Goal: Subscribe to service/newsletter

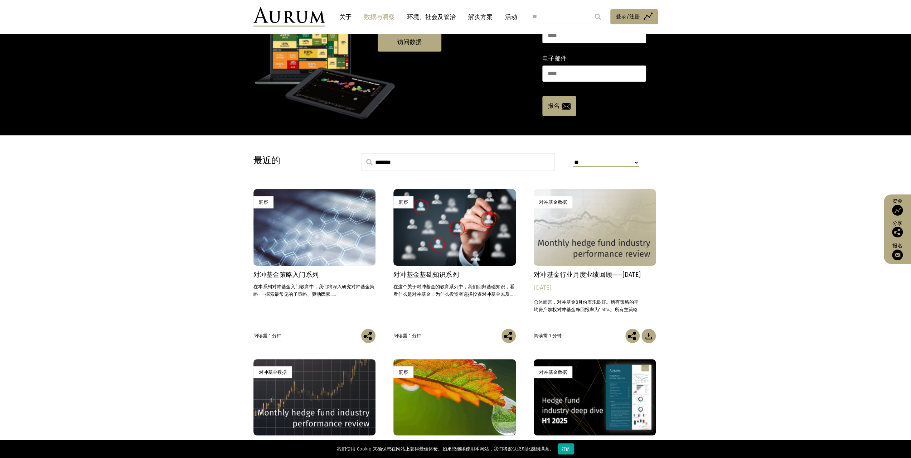
scroll to position [153, 0]
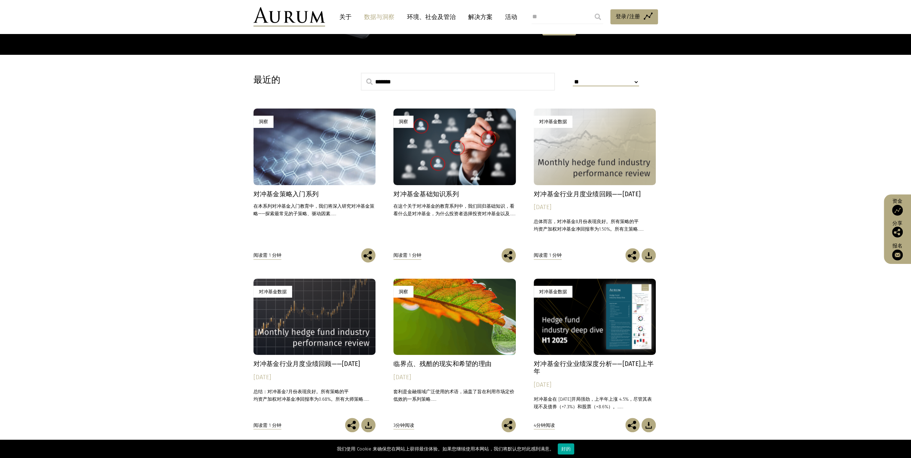
click at [597, 193] on font "对冲基金行业月度业绩回顾——2025年8月" at bounding box center [587, 194] width 107 height 8
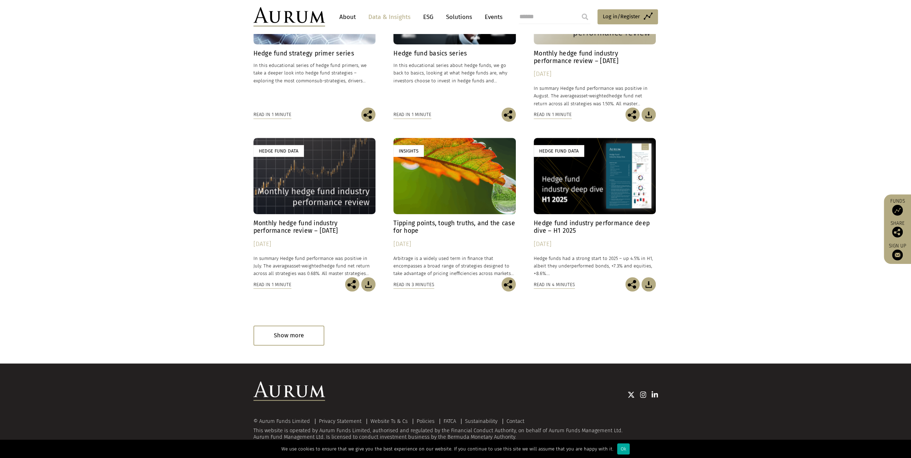
scroll to position [294, 0]
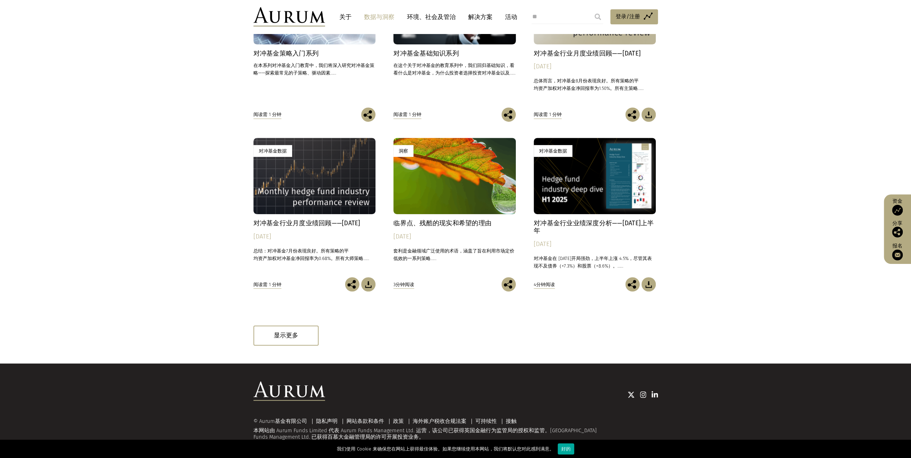
click at [615, 196] on div "对冲基金数据" at bounding box center [595, 176] width 122 height 76
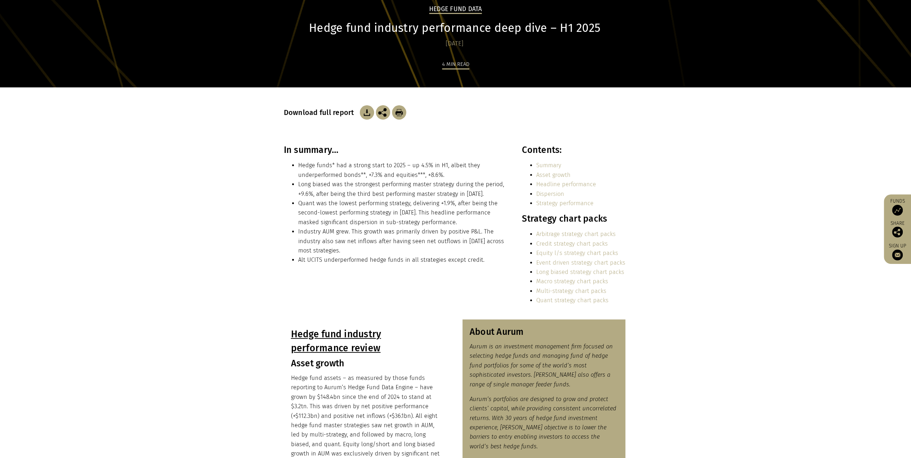
scroll to position [92, 0]
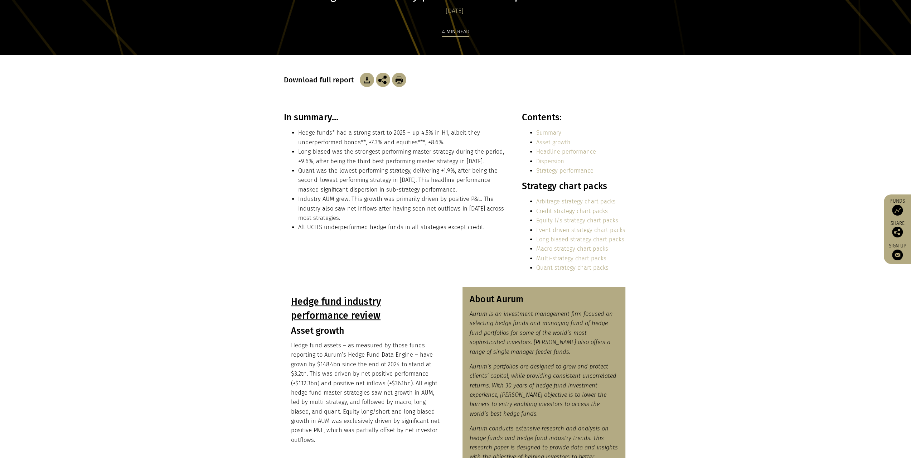
click at [786, 142] on section "In summary… Hedge funds* had a strong start to 2025 – up 4.5% in H1, albeit the…" at bounding box center [455, 199] width 911 height 175
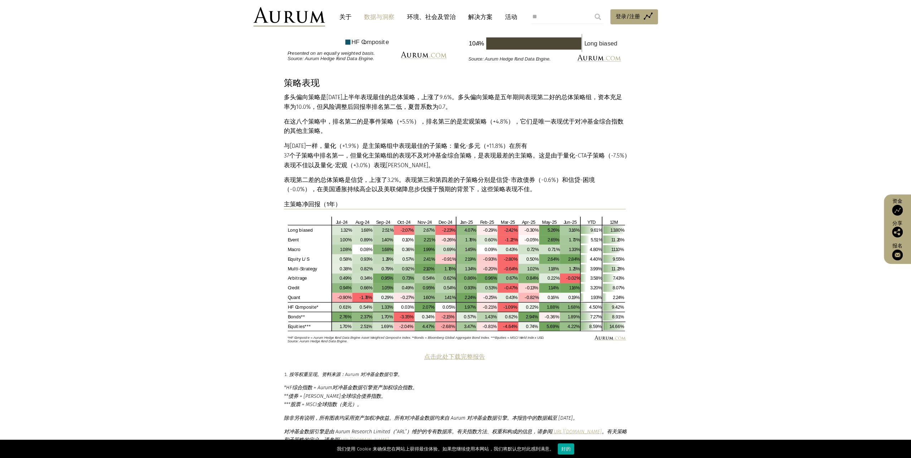
scroll to position [1211, 0]
drag, startPoint x: 465, startPoint y: 353, endPoint x: 249, endPoint y: 335, distance: 216.3
click at [249, 335] on section "策略表现 多头偏向策略是2025年上半年表现最佳的总体策略，上涨了9.6%。多头偏向策略是 五年 期间表现 第二好的 总体策略组，资本充足率为10.0%，但 …" at bounding box center [455, 215] width 911 height 274
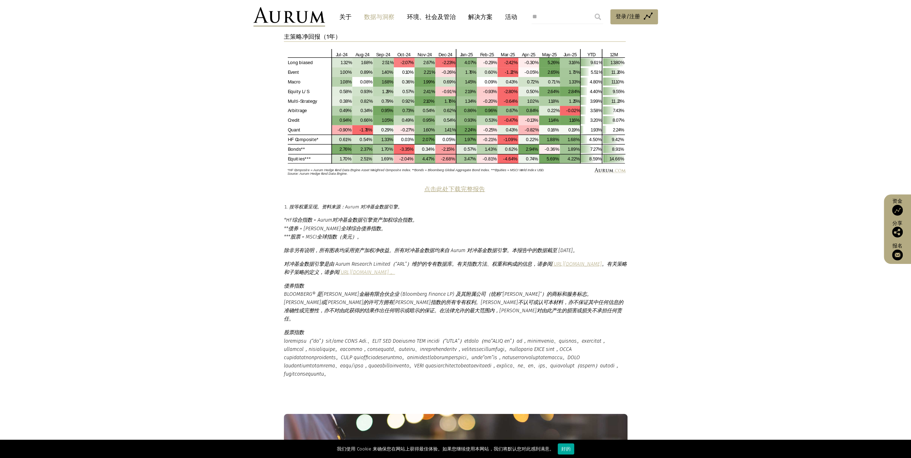
click at [444, 189] on font "点击此处下载完整报告" at bounding box center [454, 189] width 61 height 7
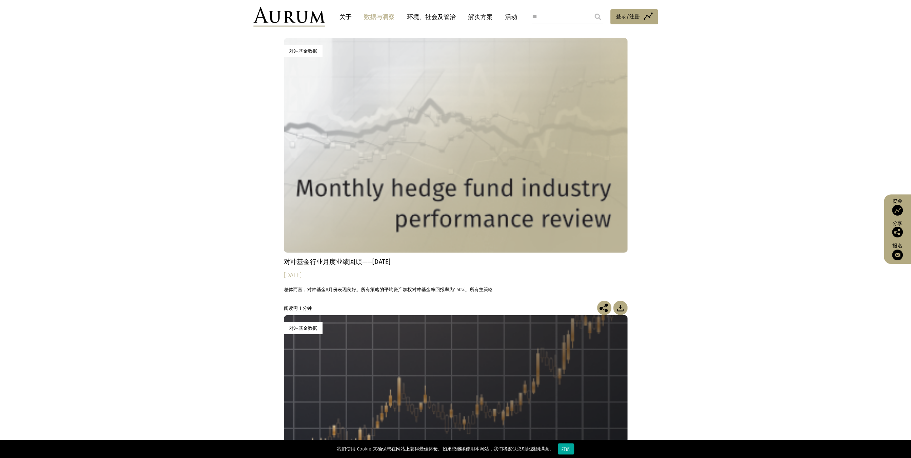
scroll to position [1886, 0]
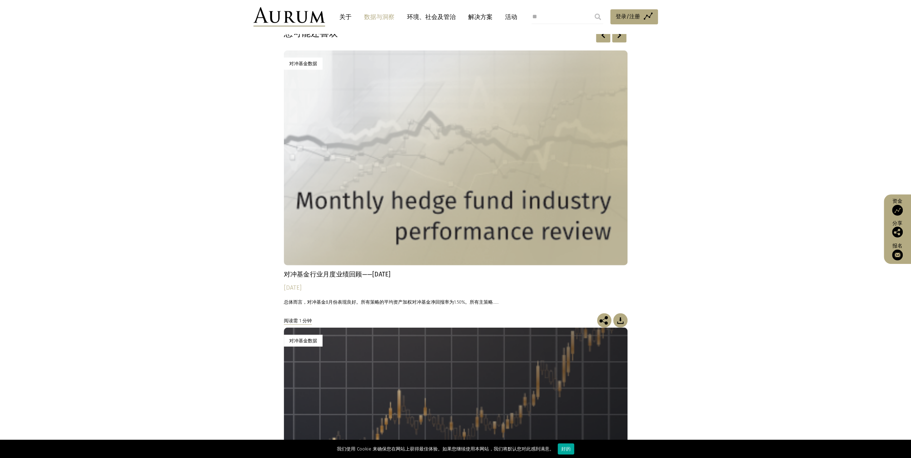
click at [396, 260] on div "对冲基金数据" at bounding box center [456, 157] width 344 height 215
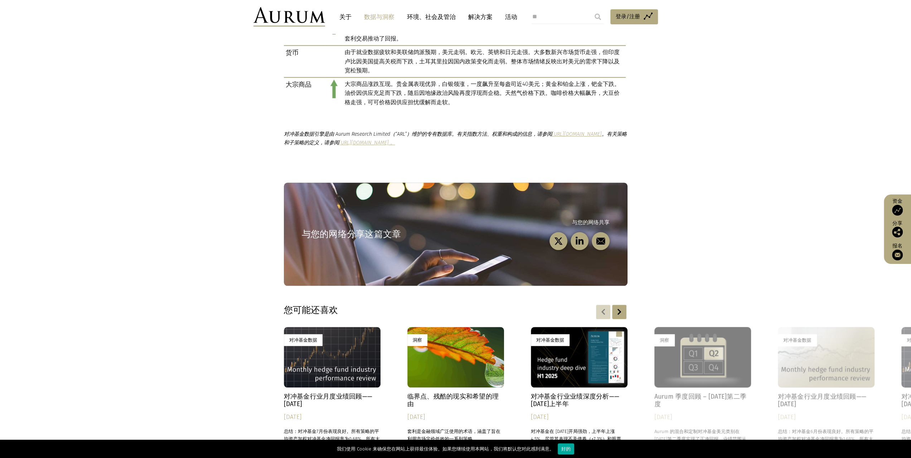
scroll to position [551, 0]
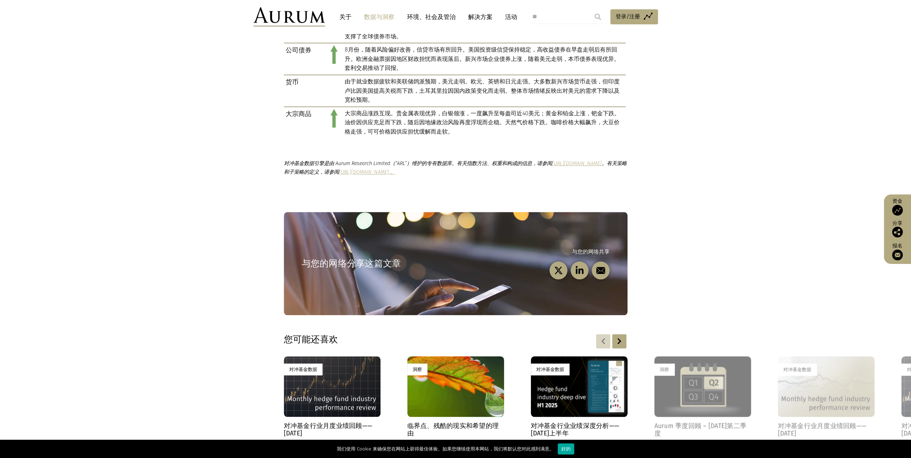
click at [395, 172] on font "https://www.aurum.com/hedge-fund-strategy-definitions/ 。" at bounding box center [367, 172] width 56 height 6
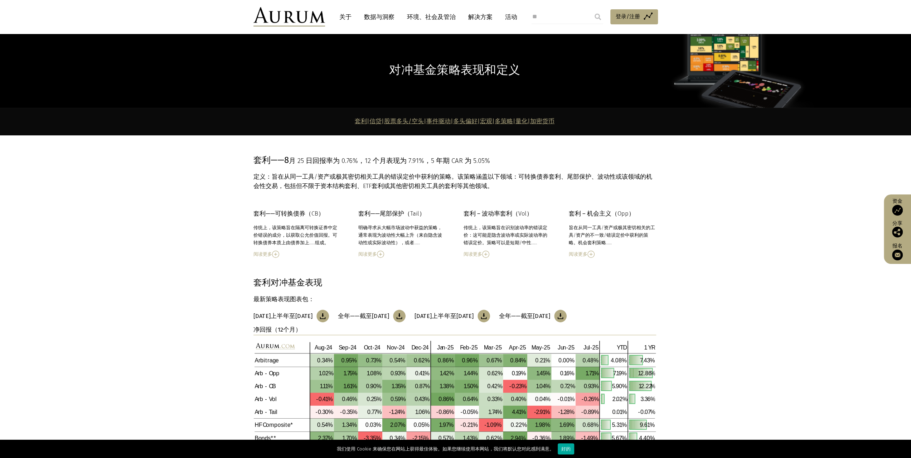
scroll to position [18, 0]
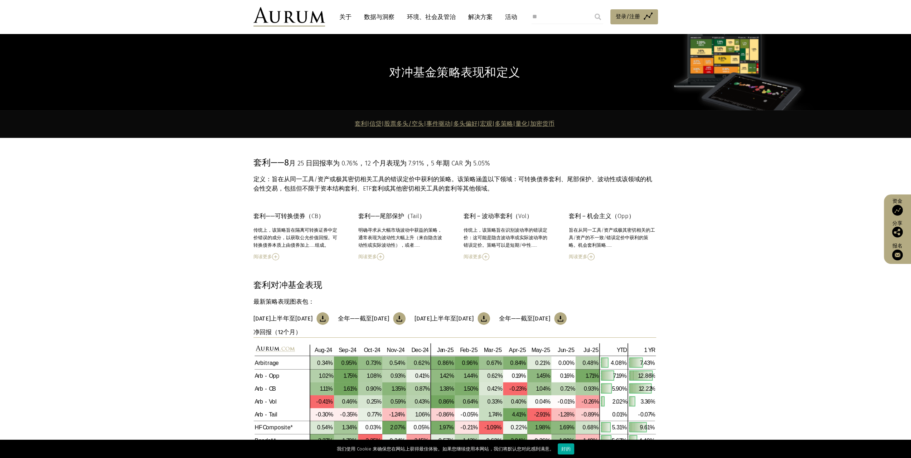
click at [513, 122] on font "多策略" at bounding box center [504, 123] width 18 height 7
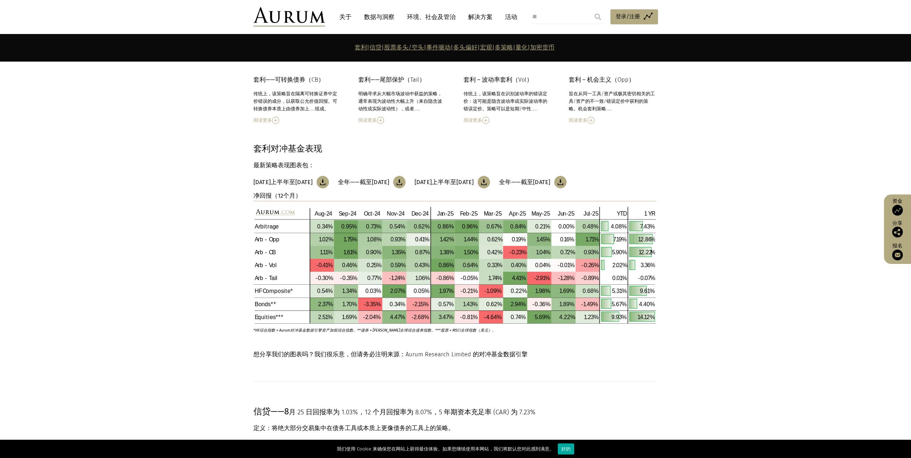
scroll to position [154, 0]
click at [398, 154] on p "套利对冲基金表现" at bounding box center [454, 149] width 403 height 14
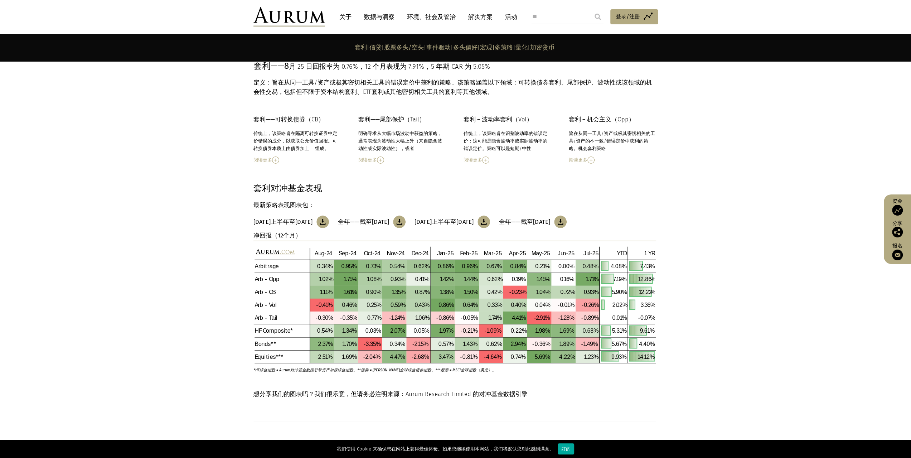
scroll to position [0, 0]
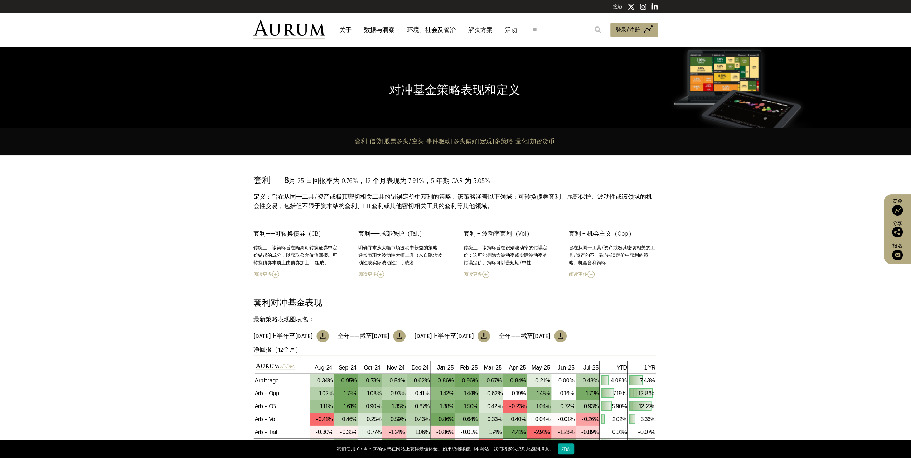
click at [380, 30] on font "数据与洞察" at bounding box center [379, 30] width 30 height 8
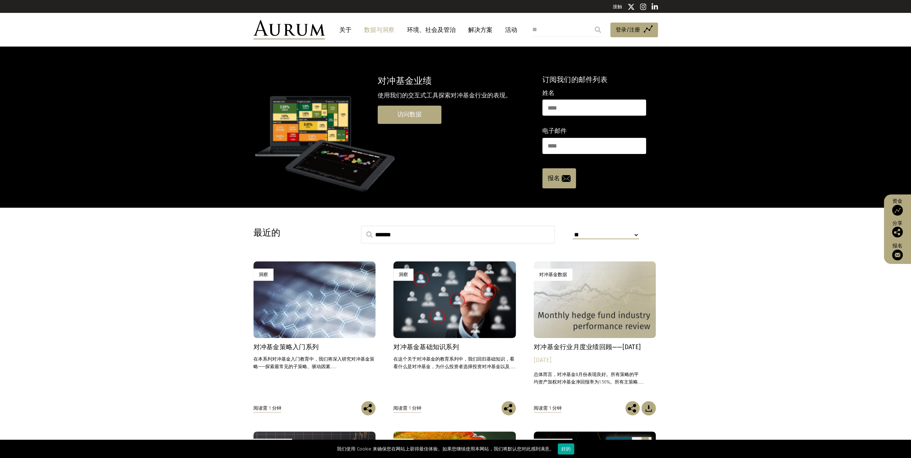
click at [397, 116] on font "访问数据" at bounding box center [409, 114] width 24 height 7
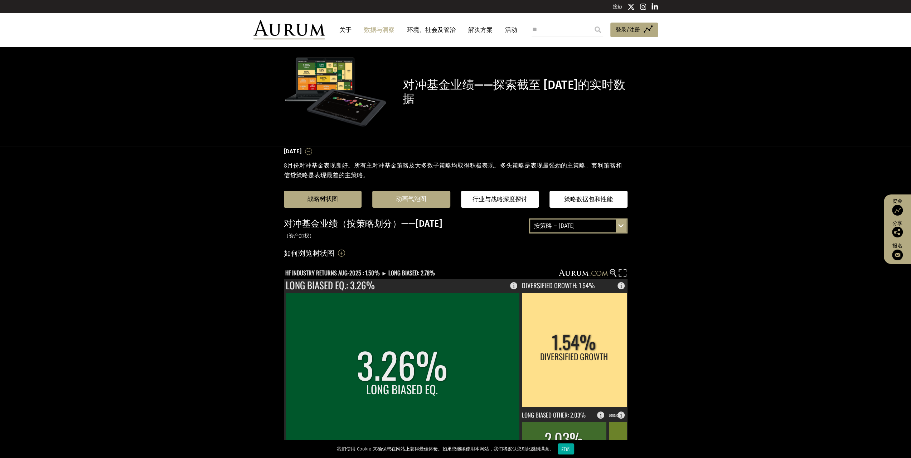
click at [425, 205] on div "动画气泡图" at bounding box center [411, 199] width 78 height 17
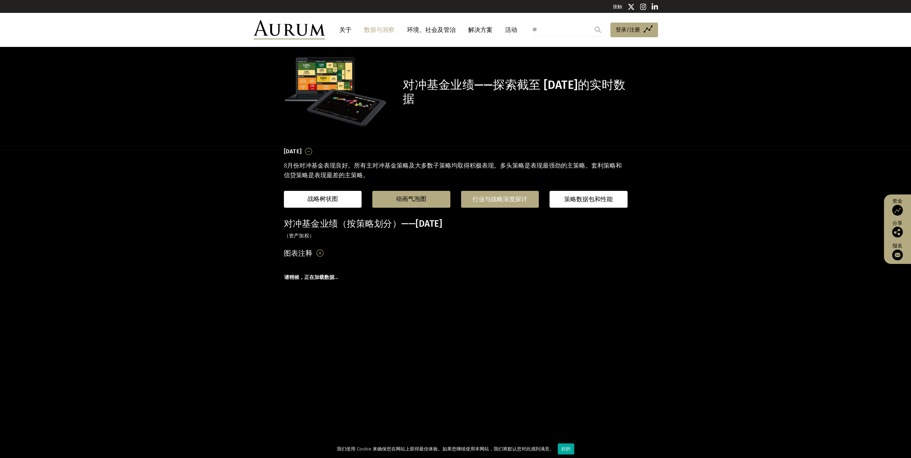
click at [524, 199] on font "行业与战略深度探讨" at bounding box center [500, 198] width 55 height 7
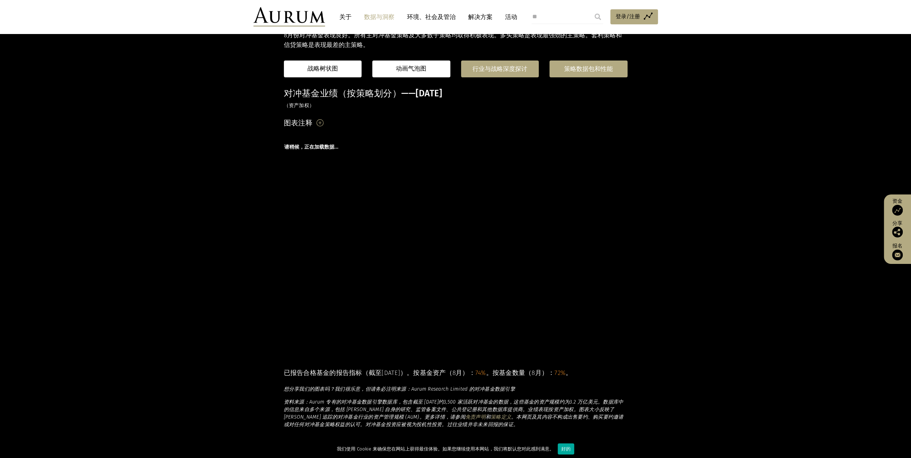
scroll to position [131, 0]
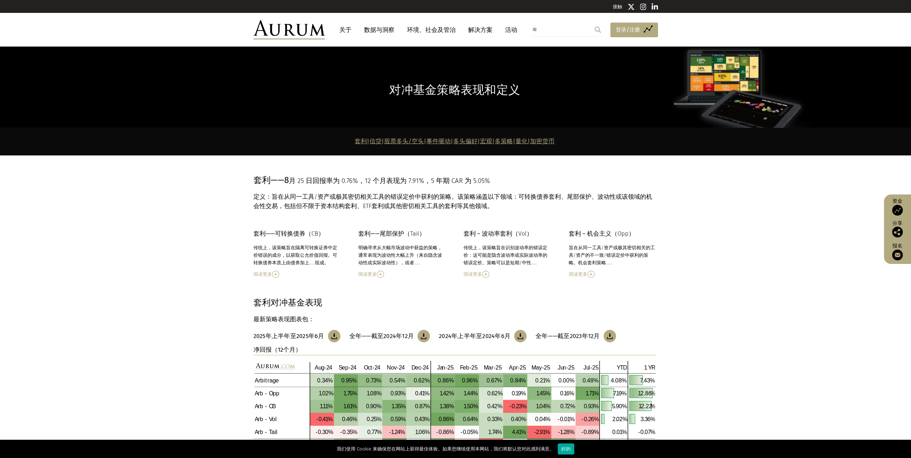
click at [638, 25] on span "登录/注册" at bounding box center [628, 29] width 24 height 9
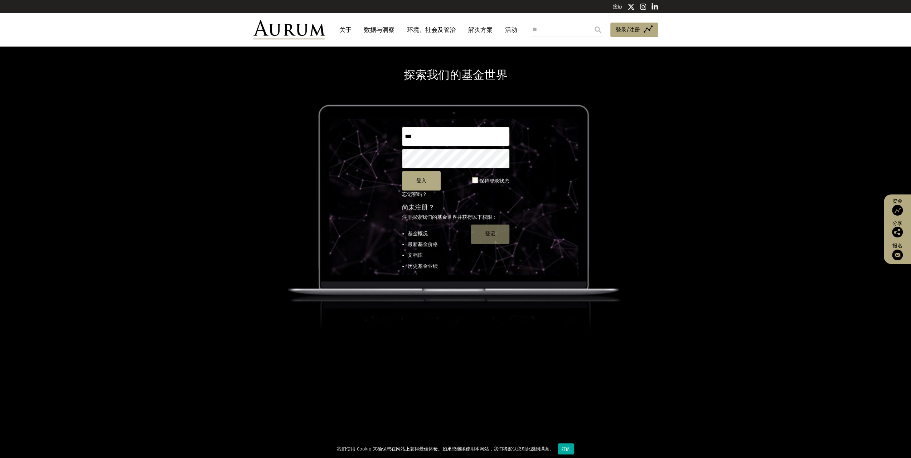
type input "***"
click at [490, 233] on font "登记" at bounding box center [490, 234] width 10 height 6
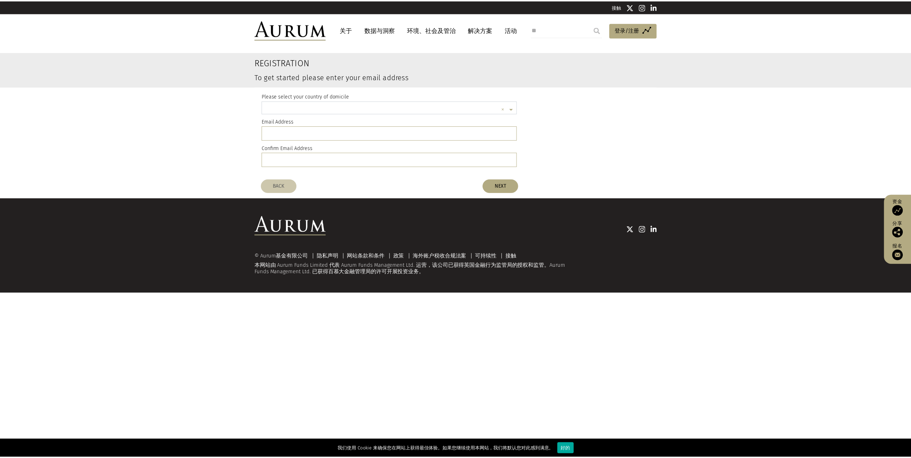
scroll to position [2, 0]
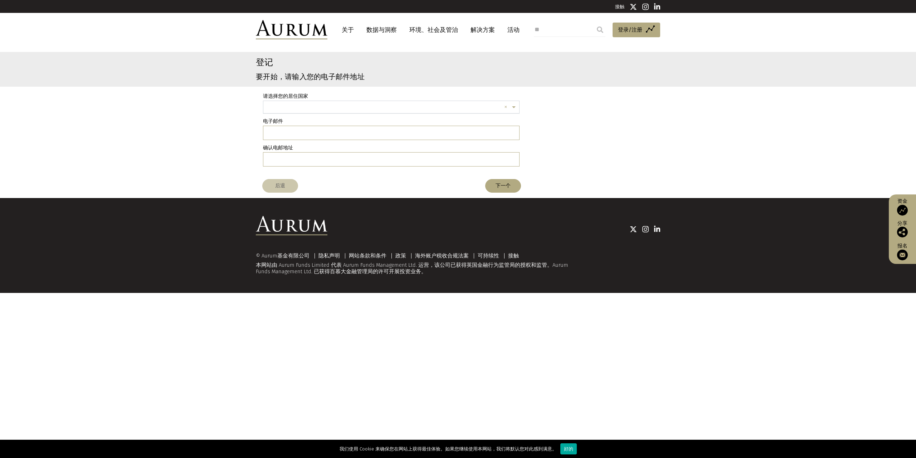
type input "*****"
click at [296, 118] on div "中国" at bounding box center [391, 120] width 256 height 14
click at [281, 131] on input "email" at bounding box center [391, 133] width 257 height 14
type input "**********"
click at [278, 161] on input "email" at bounding box center [391, 159] width 257 height 14
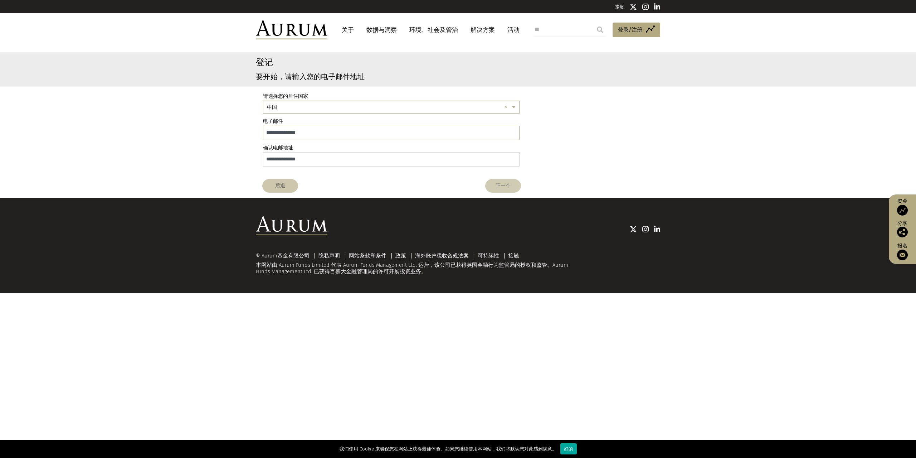
type input "**********"
click at [501, 184] on font "下一个" at bounding box center [503, 186] width 15 height 6
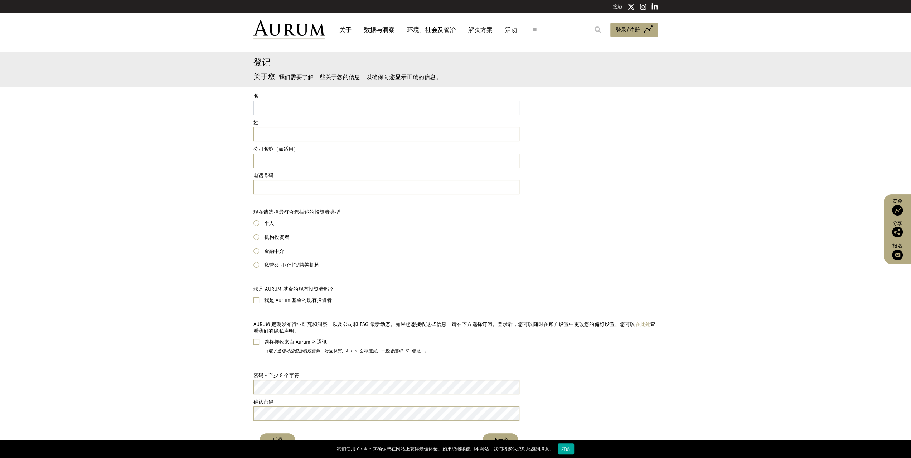
click at [291, 111] on input "text" at bounding box center [386, 108] width 266 height 14
type input "****"
click at [259, 129] on input "text" at bounding box center [386, 134] width 266 height 14
type input "**"
click at [265, 161] on input "text" at bounding box center [386, 161] width 266 height 14
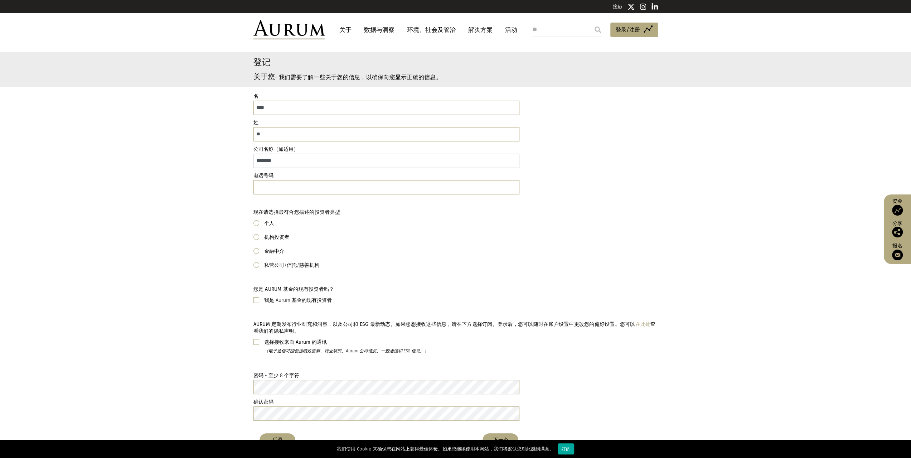
type input "********"
click at [275, 189] on input "text" at bounding box center [386, 187] width 266 height 14
type input "**********"
click at [255, 237] on span at bounding box center [256, 237] width 6 height 6
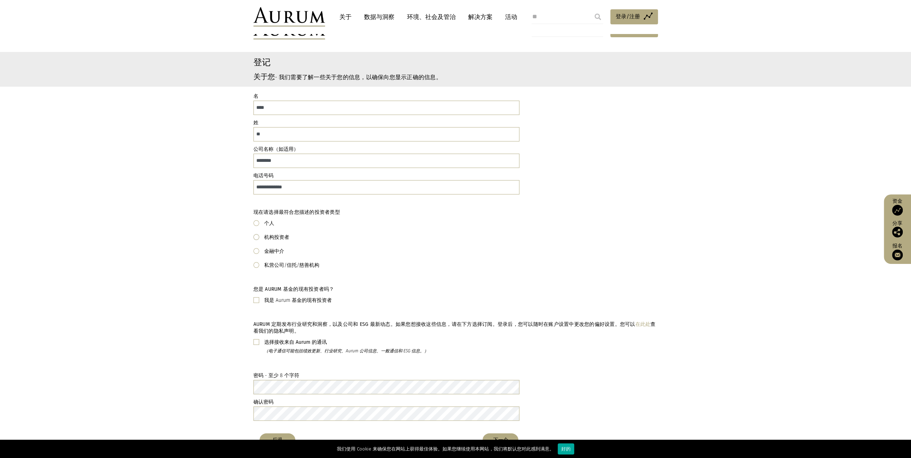
scroll to position [33, 0]
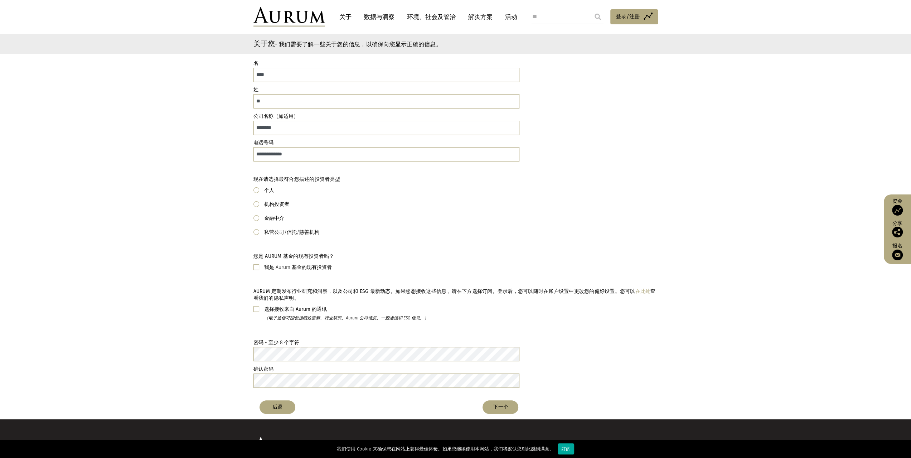
click at [256, 267] on span at bounding box center [256, 267] width 6 height 6
click at [254, 308] on span at bounding box center [256, 309] width 6 height 6
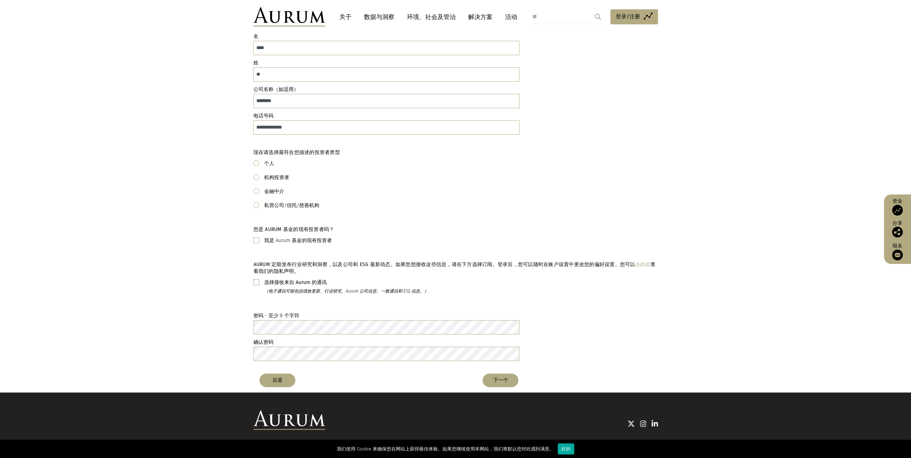
scroll to position [60, 0]
click at [500, 383] on button "下一个" at bounding box center [501, 380] width 36 height 14
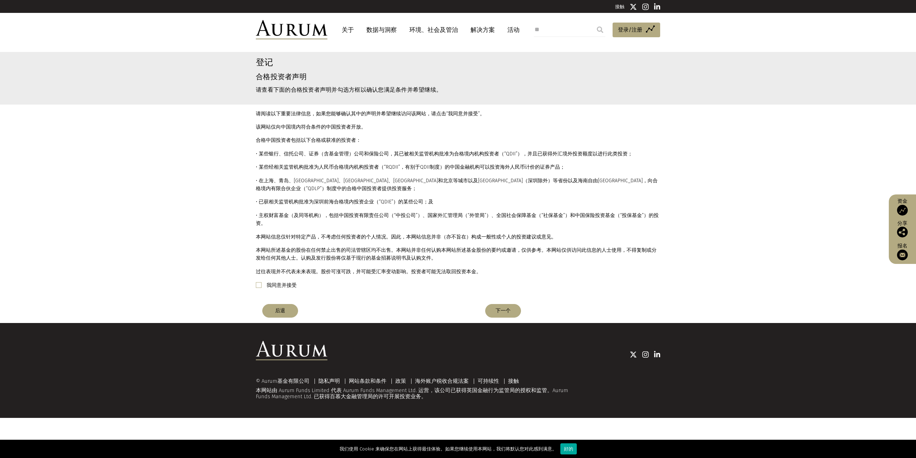
click at [265, 284] on div "我同意并接受" at bounding box center [458, 285] width 405 height 9
click at [259, 284] on span at bounding box center [259, 285] width 6 height 6
click at [509, 308] on font "下一个" at bounding box center [503, 310] width 15 height 6
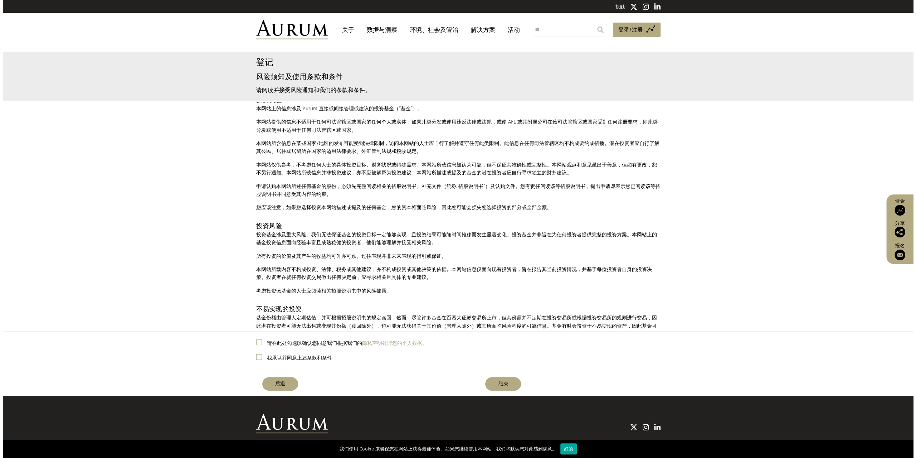
scroll to position [147, 0]
click at [254, 340] on span at bounding box center [256, 342] width 6 height 6
click at [254, 353] on div "我承认并同意上述条款和条件" at bounding box center [455, 357] width 405 height 9
click at [256, 358] on span at bounding box center [256, 357] width 6 height 6
click at [499, 381] on font "结束" at bounding box center [500, 384] width 10 height 6
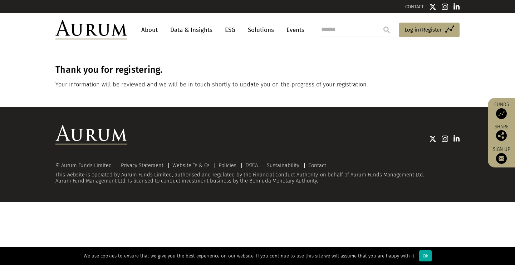
click at [199, 28] on link "Data & Insights" at bounding box center [191, 29] width 49 height 13
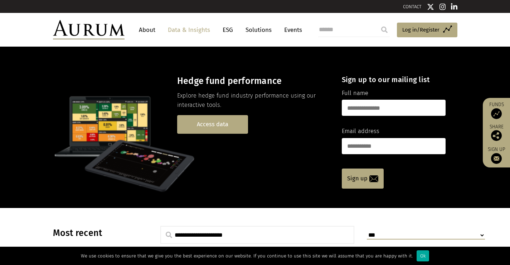
click at [222, 123] on link "Access data" at bounding box center [212, 124] width 71 height 18
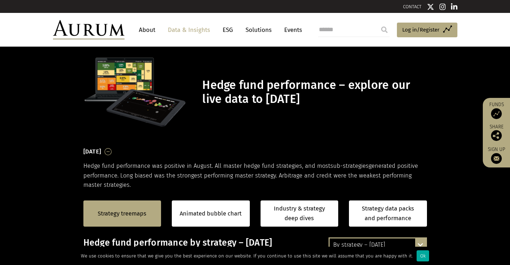
click at [183, 30] on link "Data & Insights" at bounding box center [188, 29] width 49 height 13
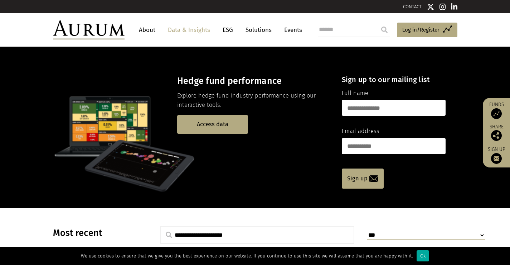
click at [359, 108] on input "text" at bounding box center [394, 108] width 104 height 16
type input "*******"
click at [358, 146] on input "email" at bounding box center [394, 146] width 104 height 16
type input "**********"
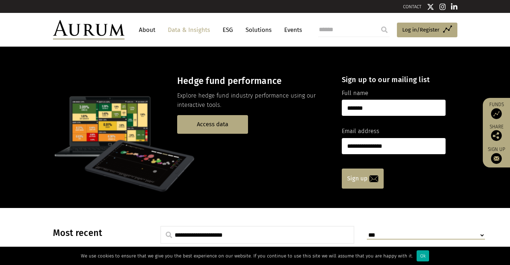
click at [356, 175] on link "Sign up" at bounding box center [363, 178] width 42 height 20
click at [418, 33] on span "Log in/Register" at bounding box center [420, 29] width 37 height 9
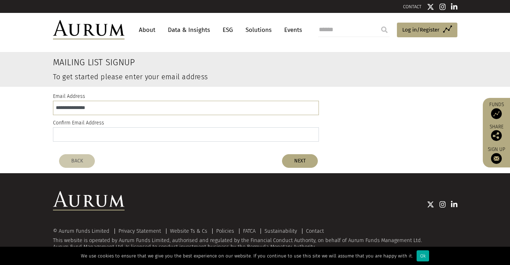
click at [66, 135] on input "email" at bounding box center [186, 134] width 266 height 14
type input "**********"
click at [292, 162] on button "NEXT" at bounding box center [300, 161] width 36 height 14
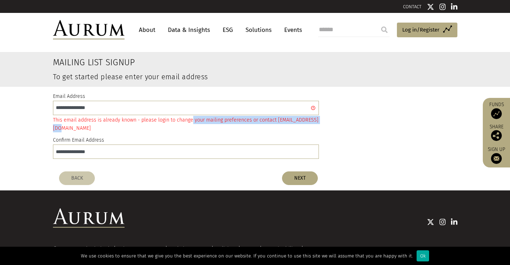
drag, startPoint x: 191, startPoint y: 122, endPoint x: 195, endPoint y: 130, distance: 9.0
click at [195, 130] on div "This email address is already known - please login to change your mailing prefe…" at bounding box center [186, 124] width 266 height 16
click at [144, 127] on div "This email address is already known - please login to change your mailing prefe…" at bounding box center [186, 124] width 266 height 16
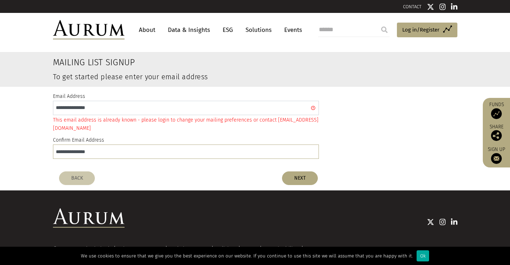
drag, startPoint x: 105, startPoint y: 109, endPoint x: 8, endPoint y: 97, distance: 97.4
click at [8, 97] on div "**********" at bounding box center [255, 127] width 510 height 81
type input "**********"
drag, startPoint x: 107, startPoint y: 155, endPoint x: 0, endPoint y: 134, distance: 108.7
click at [0, 134] on div "**********" at bounding box center [255, 127] width 510 height 81
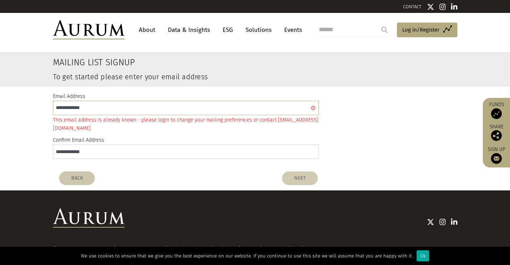
type input "**********"
click at [306, 176] on button "NEXT" at bounding box center [300, 178] width 36 height 14
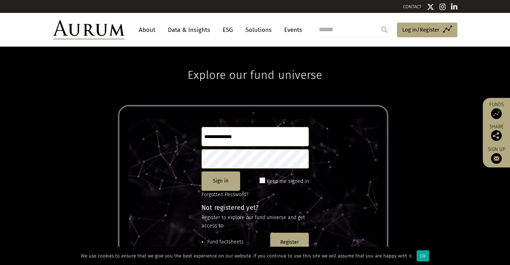
click at [217, 135] on input "text" at bounding box center [255, 136] width 107 height 19
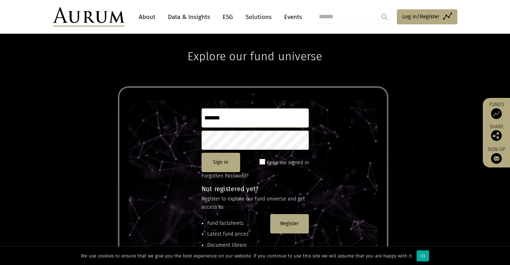
scroll to position [18, 0]
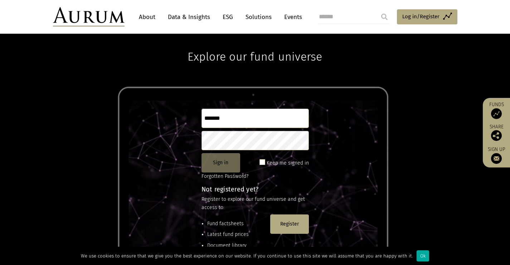
click at [227, 158] on button "Sign in" at bounding box center [221, 162] width 39 height 19
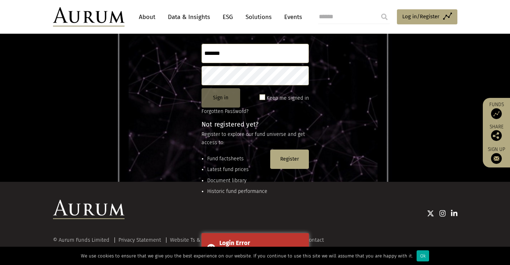
scroll to position [83, 0]
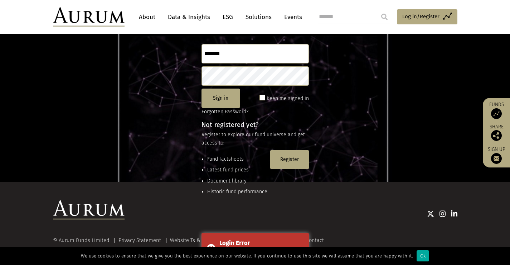
drag, startPoint x: 229, startPoint y: 53, endPoint x: 159, endPoint y: 51, distance: 70.2
click at [159, 51] on div "Explore our fund universe ******* Sign in Keep me signed in Forgotten Password?…" at bounding box center [255, 73] width 510 height 218
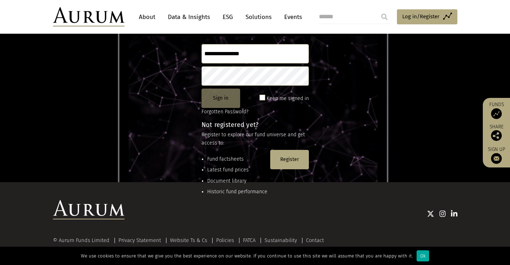
type input "**********"
click at [220, 96] on button "Sign in" at bounding box center [221, 97] width 39 height 19
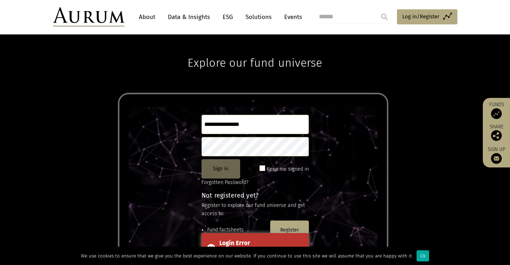
scroll to position [12, 0]
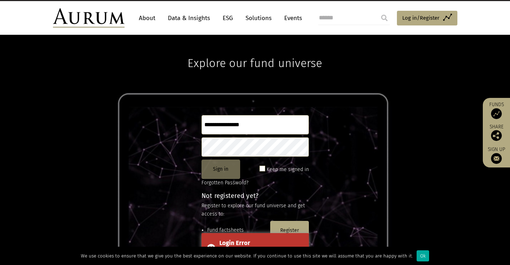
click at [221, 166] on button "Sign in" at bounding box center [221, 168] width 39 height 19
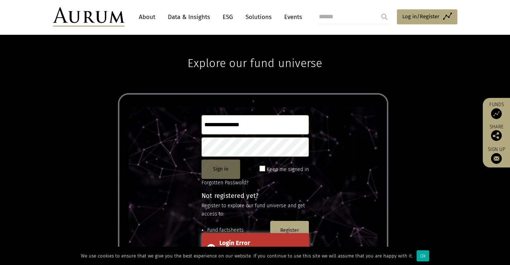
scroll to position [95, 0]
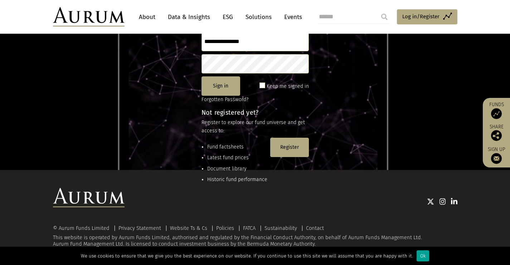
click at [418, 256] on div "Ok" at bounding box center [423, 255] width 13 height 11
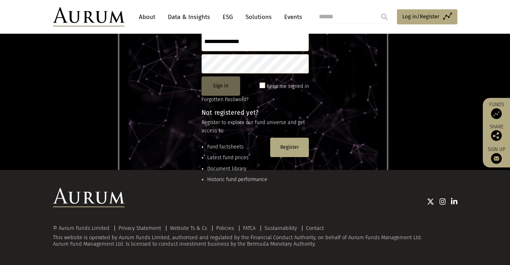
click at [212, 85] on button "Sign in" at bounding box center [221, 85] width 39 height 19
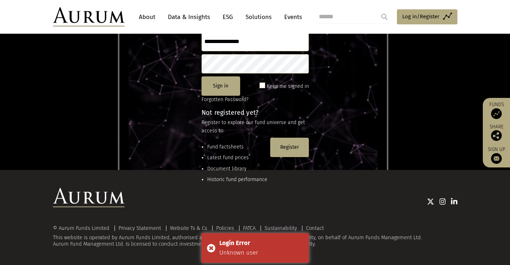
scroll to position [0, 0]
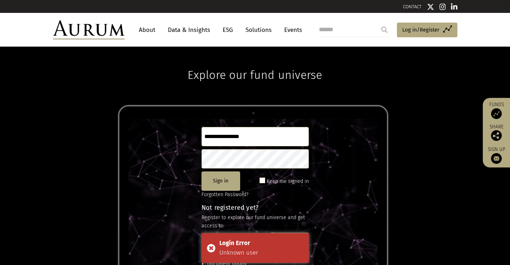
drag, startPoint x: 270, startPoint y: 137, endPoint x: 79, endPoint y: 148, distance: 191.1
click at [79, 148] on div "**********" at bounding box center [255, 156] width 510 height 218
click at [213, 137] on input "text" at bounding box center [255, 136] width 107 height 19
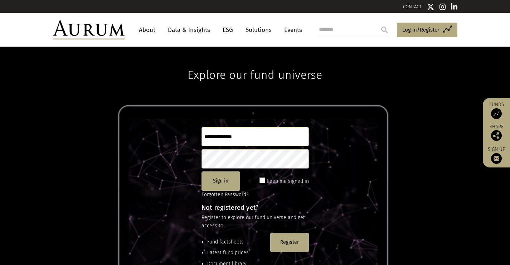
click at [213, 137] on input "text" at bounding box center [255, 136] width 107 height 19
click at [271, 153] on div "Explore our fund universe Sign in Keep me signed in Forgotten Password? Not reg…" at bounding box center [255, 156] width 510 height 218
click at [246, 136] on input "text" at bounding box center [255, 136] width 107 height 19
click at [282, 242] on button "Register" at bounding box center [289, 241] width 39 height 19
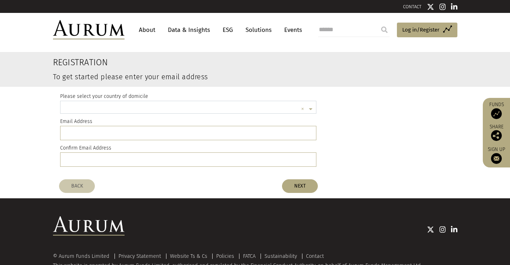
scroll to position [2, 0]
click at [189, 29] on link "Data & Insights" at bounding box center [188, 29] width 49 height 13
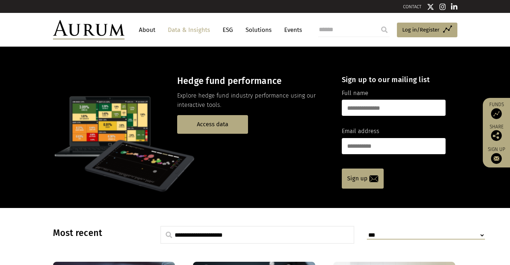
click at [368, 103] on input "text" at bounding box center [394, 108] width 104 height 16
type input "*******"
click at [357, 149] on input "email" at bounding box center [394, 146] width 104 height 16
type input "**********"
click at [357, 182] on link "Sign up" at bounding box center [363, 178] width 42 height 20
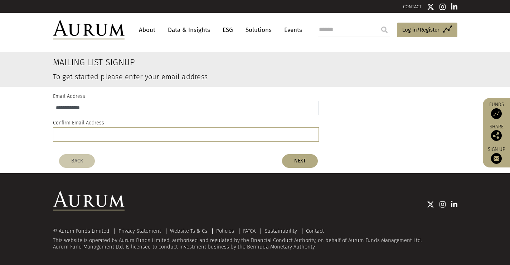
drag, startPoint x: 86, startPoint y: 103, endPoint x: 0, endPoint y: 91, distance: 87.1
click at [0, 91] on div "**********" at bounding box center [255, 119] width 510 height 64
click at [59, 134] on input "email" at bounding box center [186, 134] width 266 height 14
paste input "**********"
type input "**********"
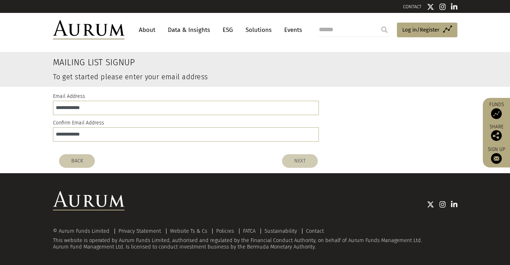
click at [311, 157] on button "NEXT" at bounding box center [300, 161] width 36 height 14
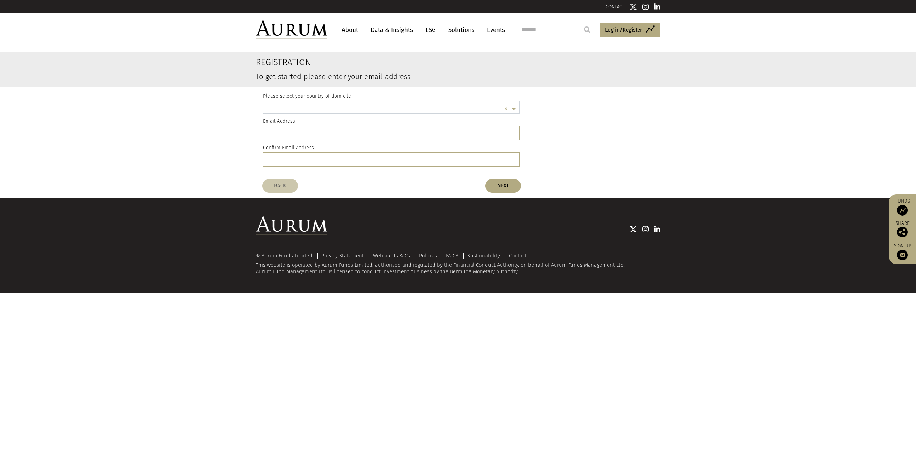
scroll to position [2, 0]
click at [381, 32] on link "Data & Insights" at bounding box center [391, 29] width 49 height 13
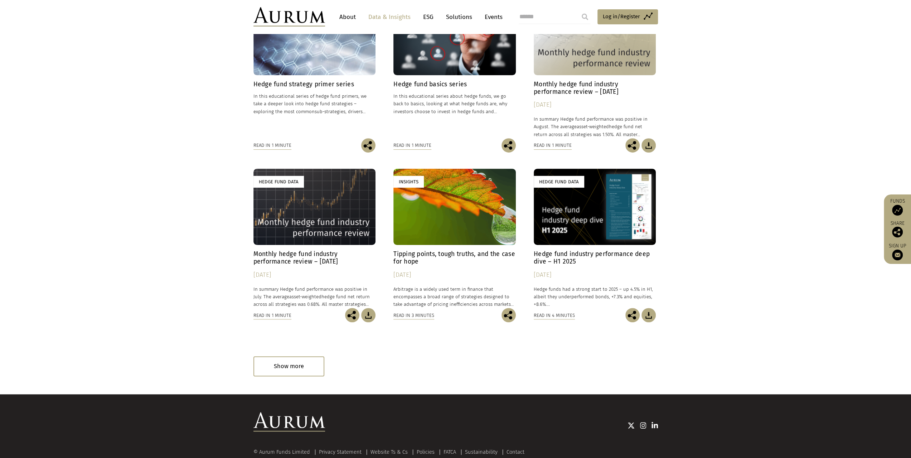
scroll to position [294, 0]
